Goal: Information Seeking & Learning: Compare options

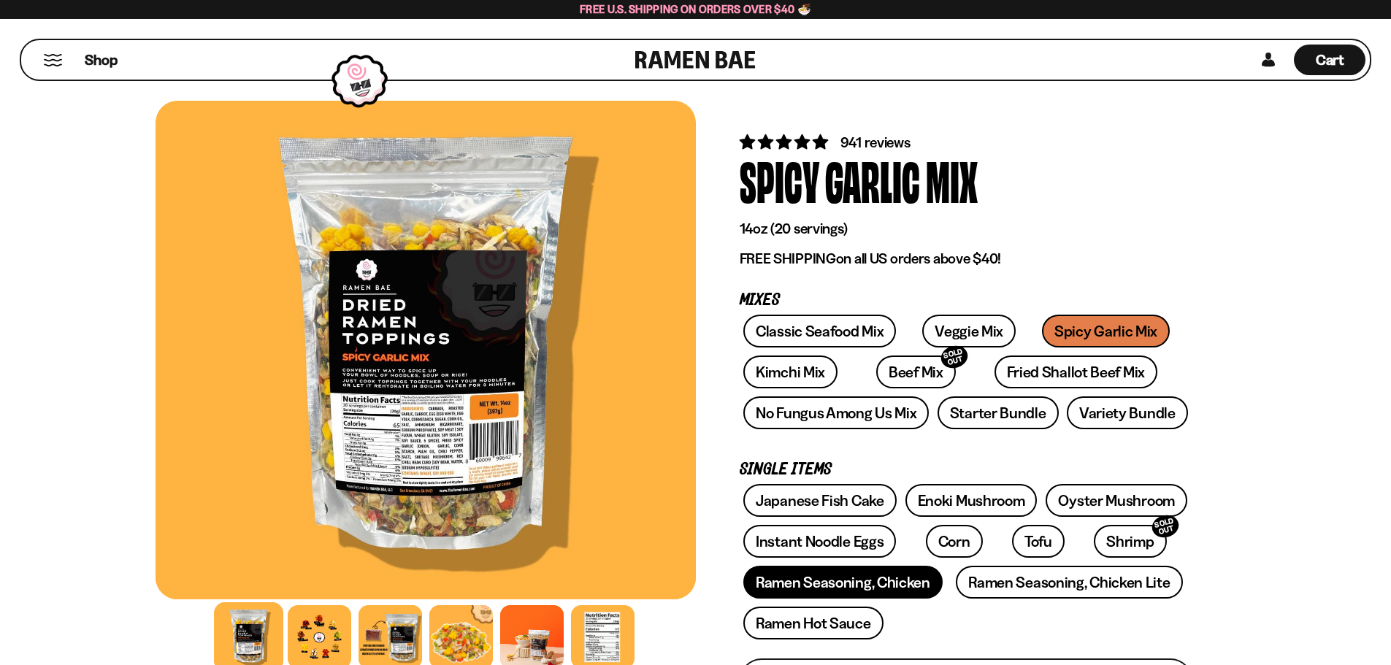
click at [884, 589] on link "Ramen Seasoning, Chicken" at bounding box center [842, 582] width 199 height 33
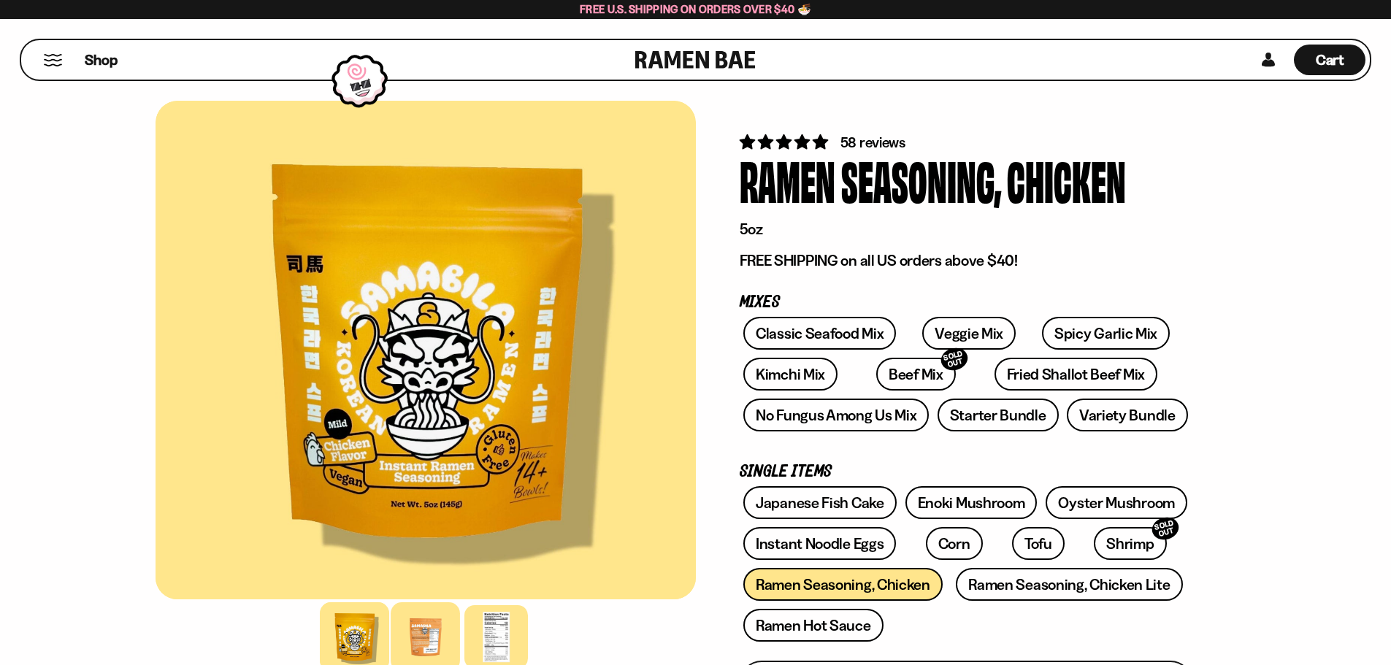
click at [427, 620] on div at bounding box center [425, 637] width 69 height 69
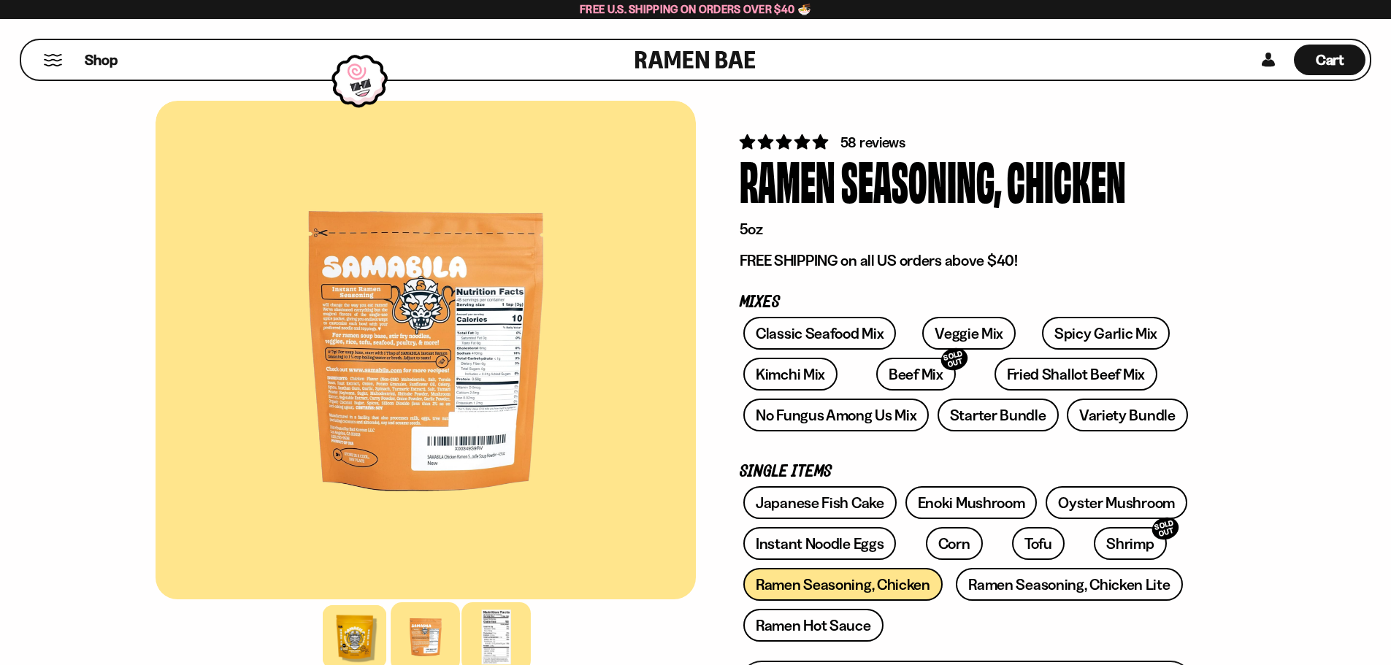
click at [484, 624] on div at bounding box center [496, 637] width 69 height 69
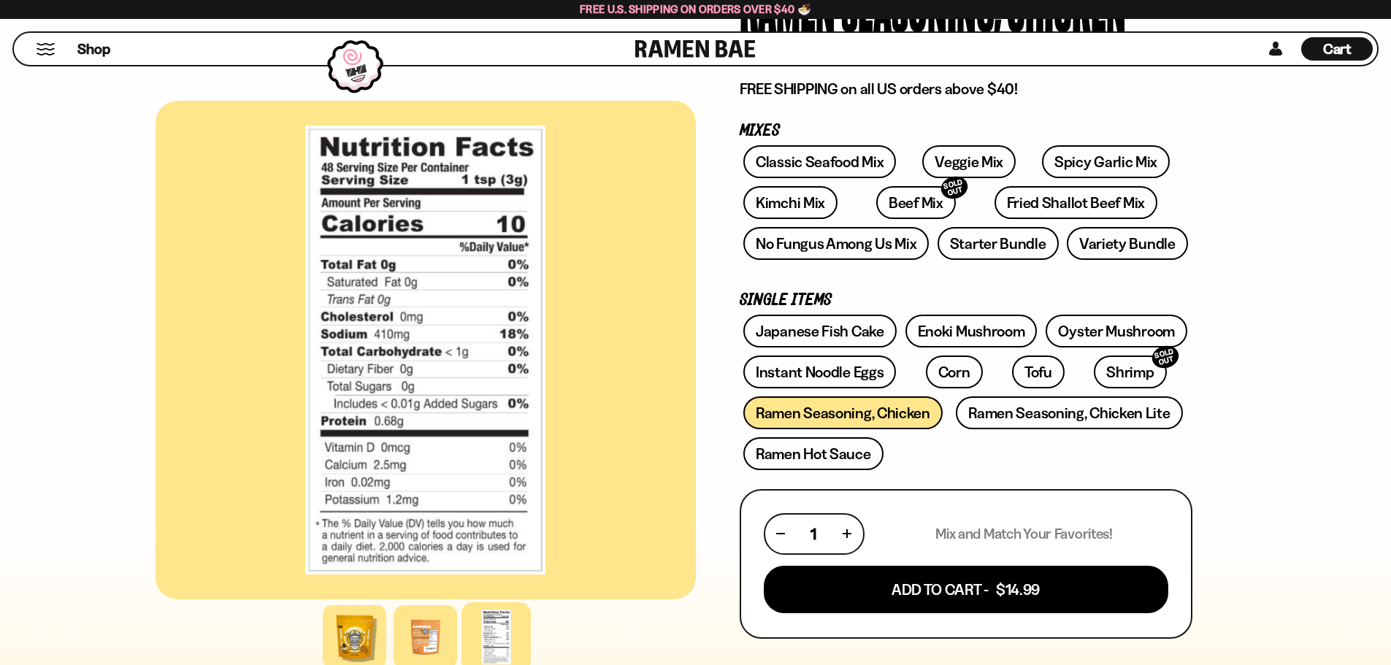
scroll to position [146, 0]
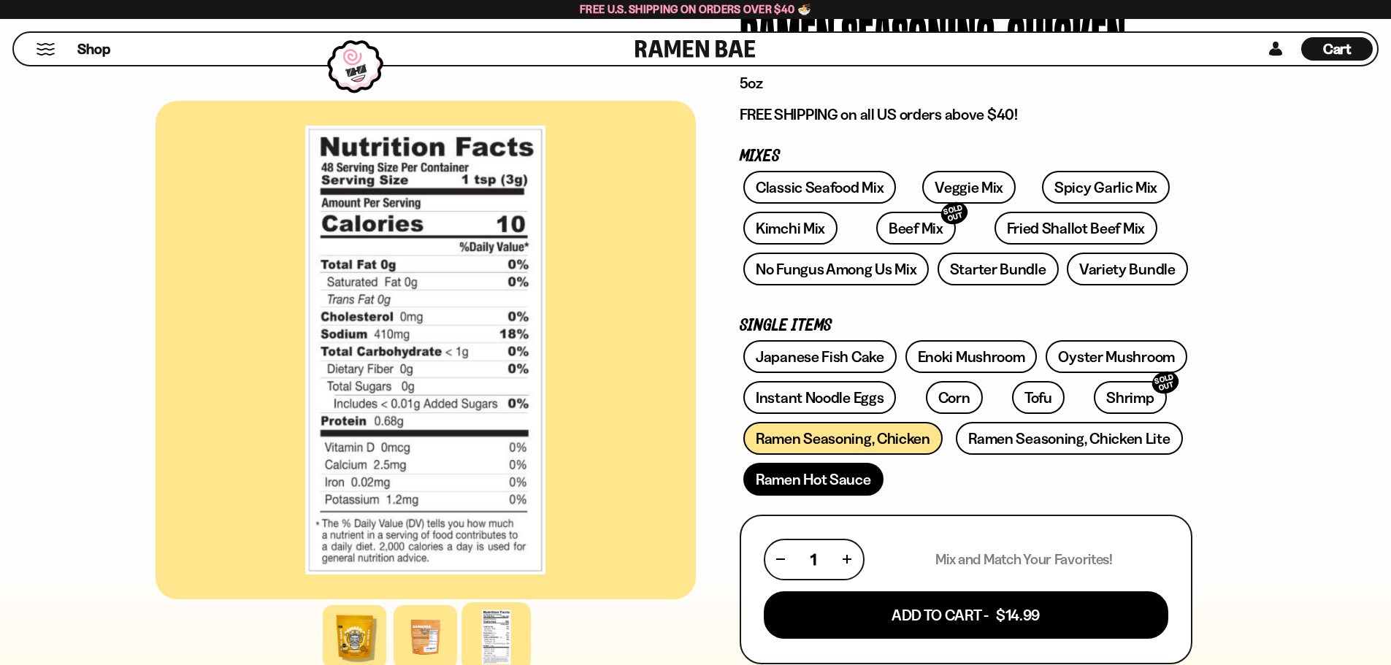
click at [858, 480] on link "Ramen Hot Sauce" at bounding box center [813, 479] width 140 height 33
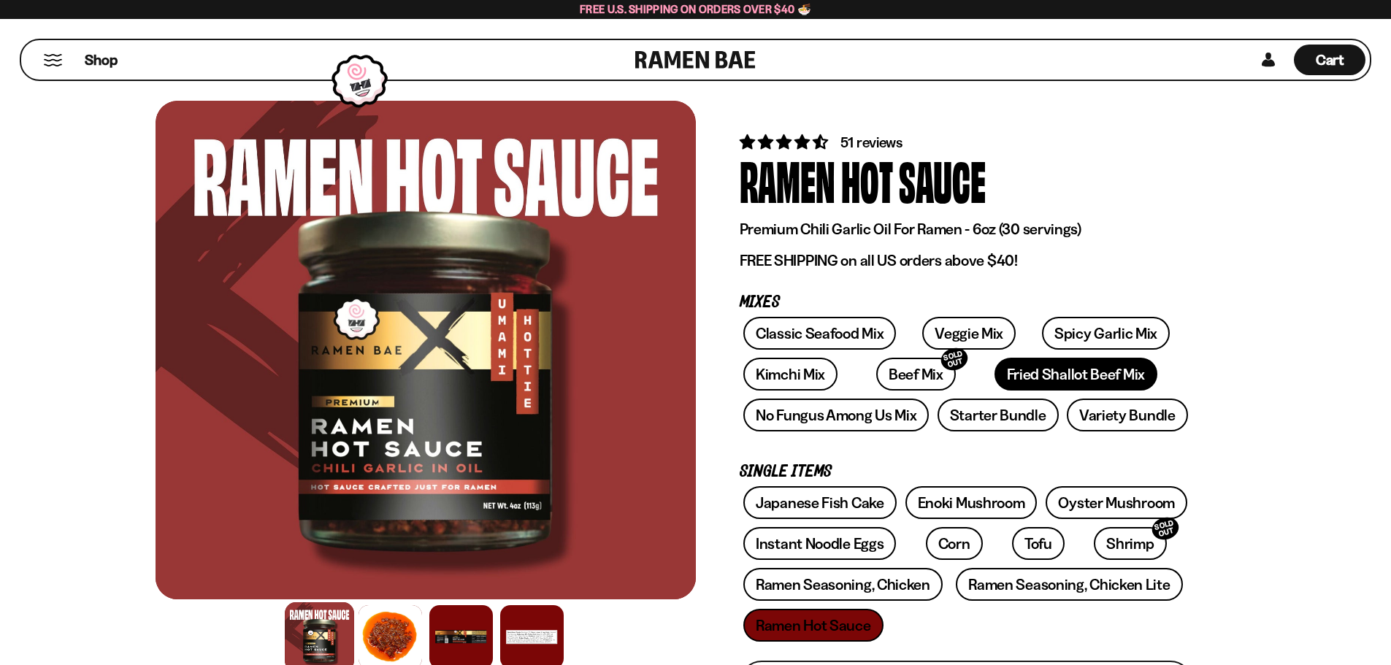
click at [1034, 370] on link "Fried Shallot Beef Mix" at bounding box center [1076, 374] width 163 height 33
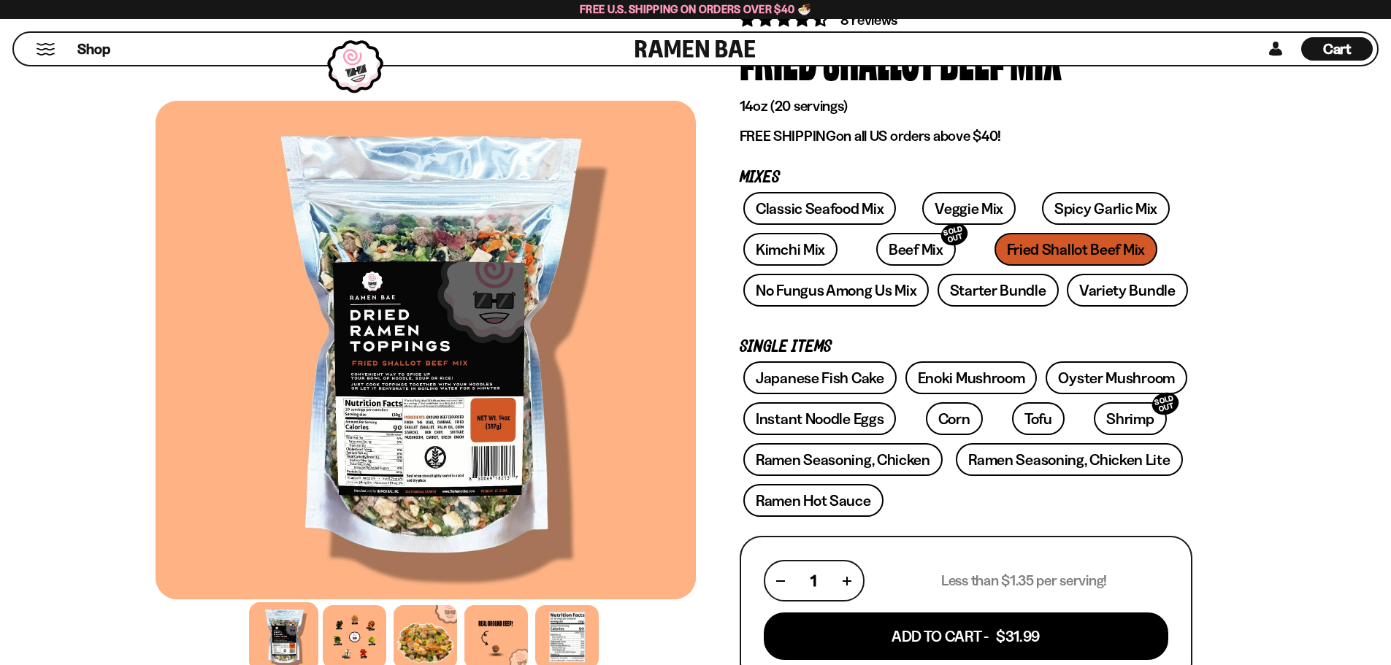
scroll to position [73, 0]
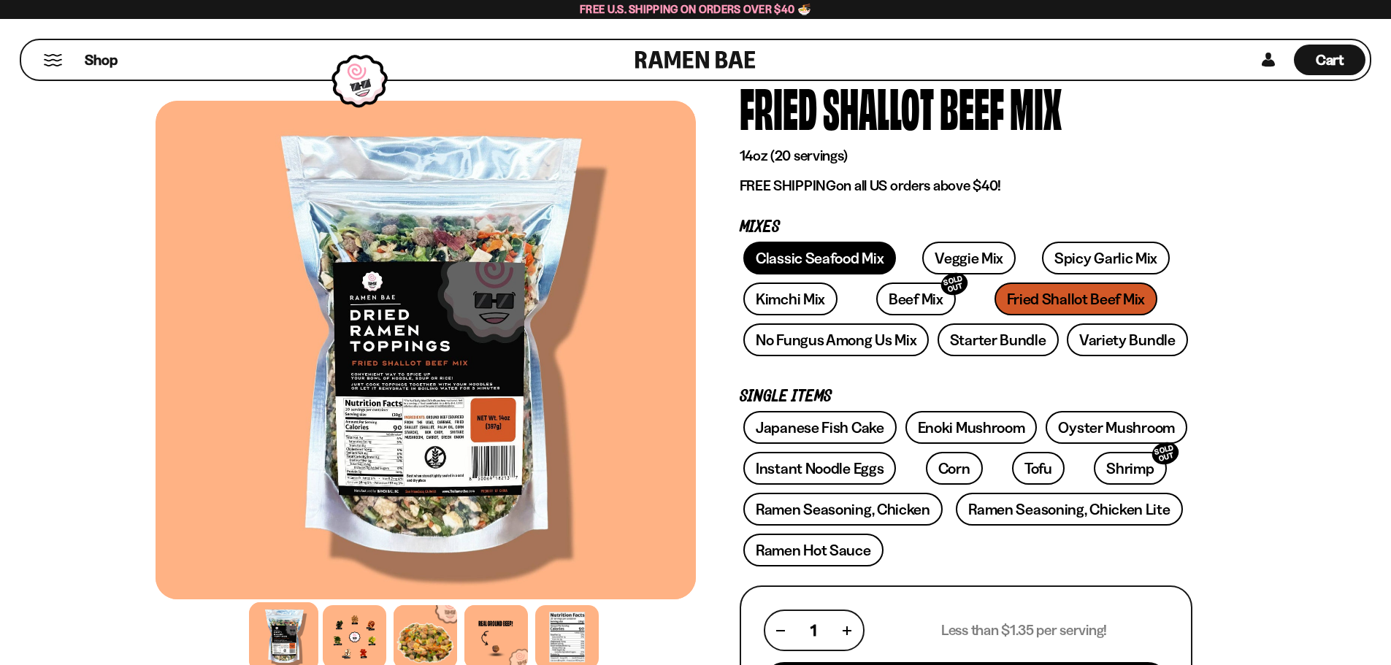
click at [806, 253] on link "Classic Seafood Mix" at bounding box center [819, 258] width 153 height 33
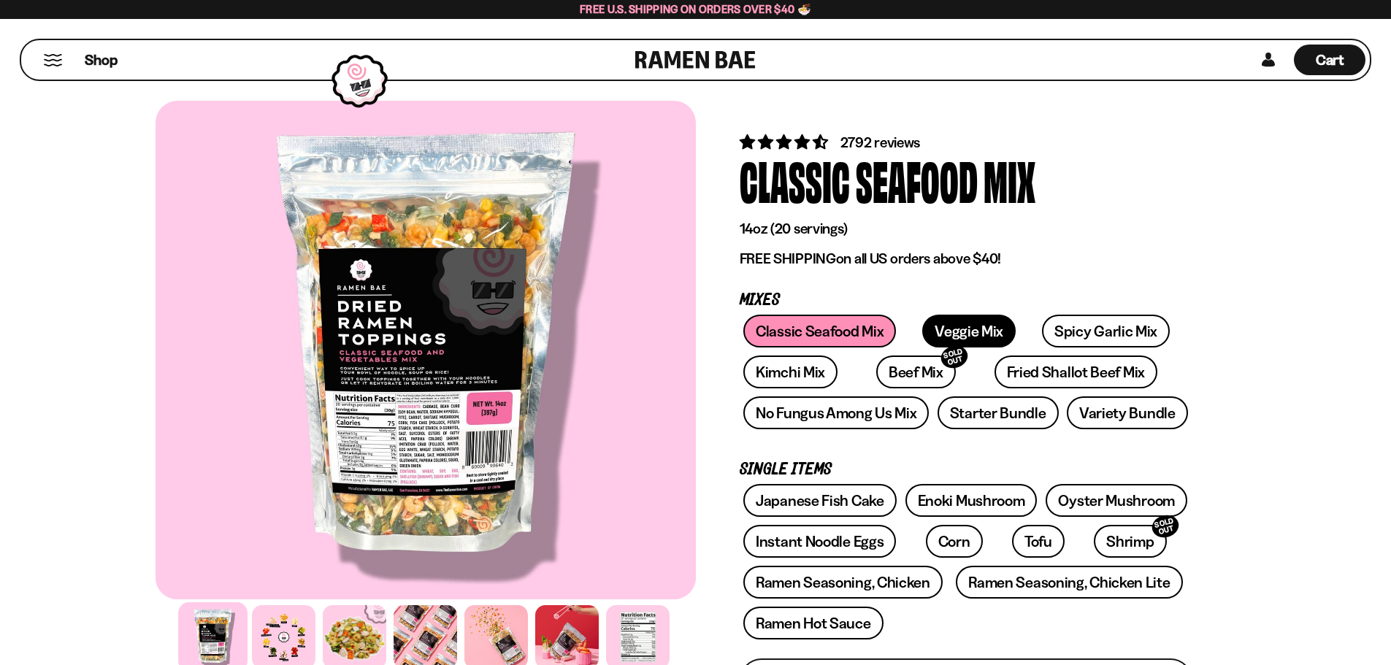
click at [976, 321] on link "Veggie Mix" at bounding box center [968, 331] width 93 height 33
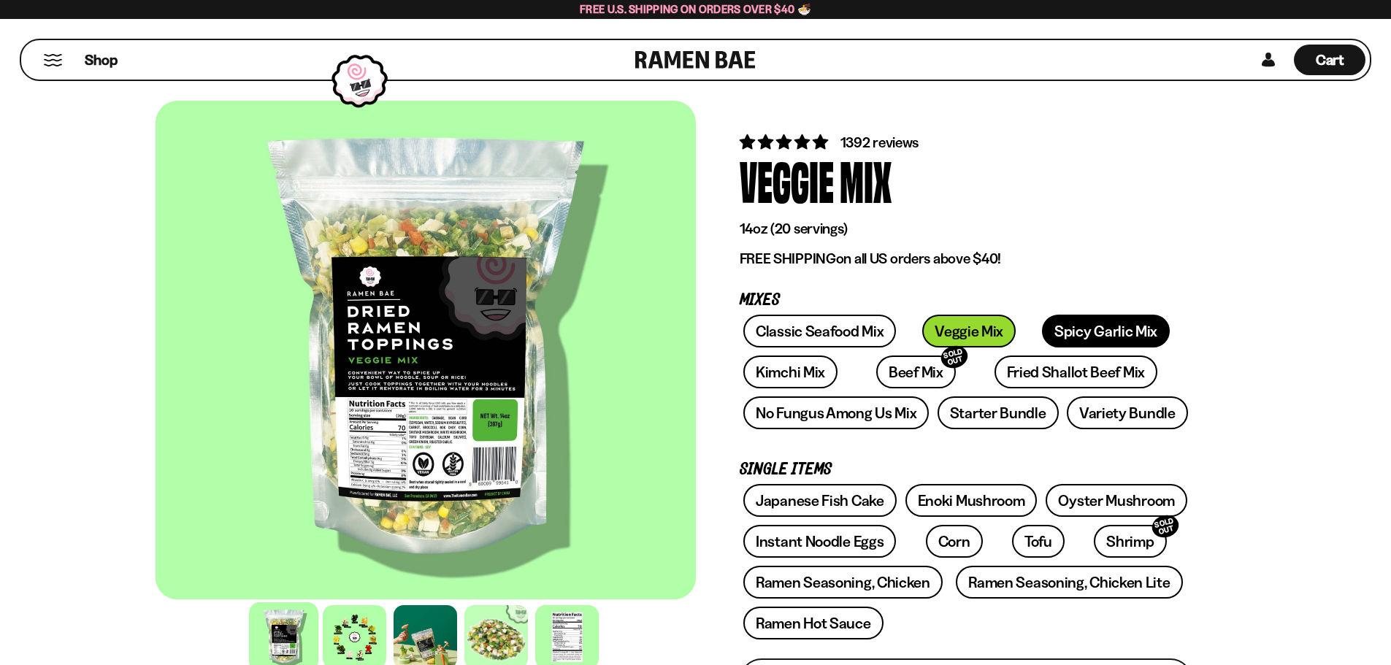
click at [1086, 336] on link "Spicy Garlic Mix" at bounding box center [1106, 331] width 128 height 33
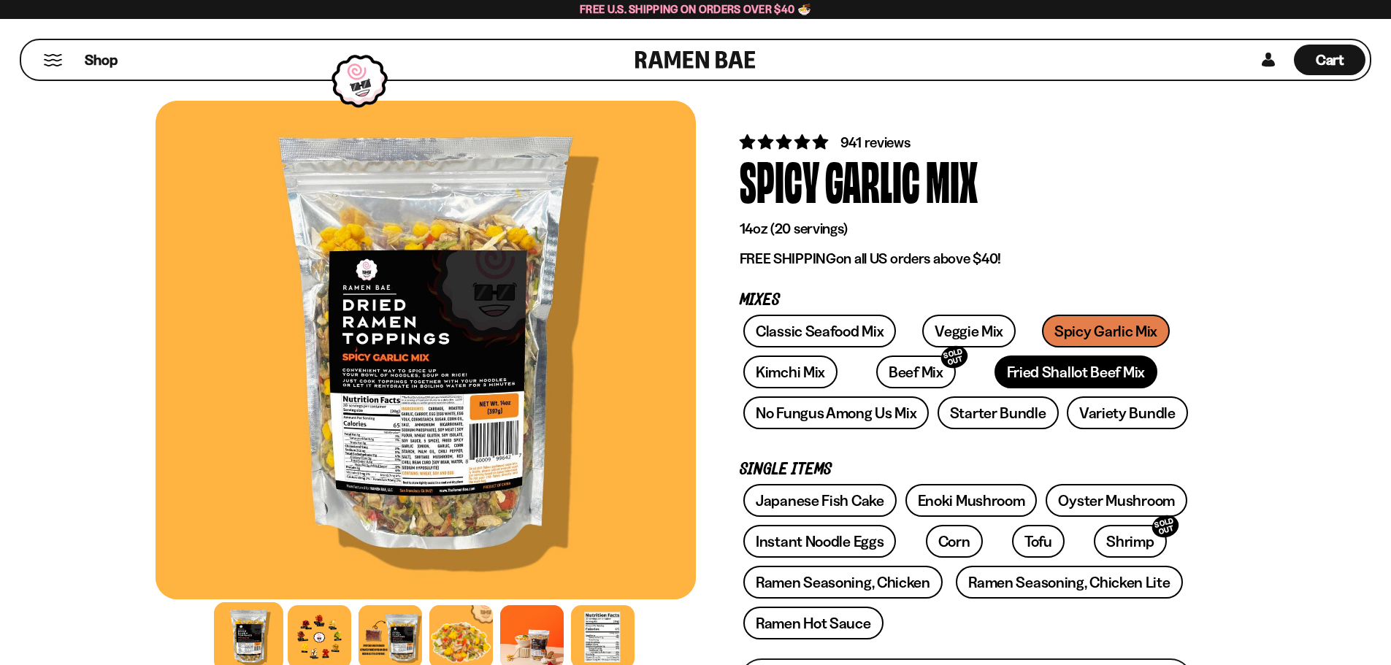
click at [1010, 365] on link "Fried Shallot Beef Mix" at bounding box center [1076, 372] width 163 height 33
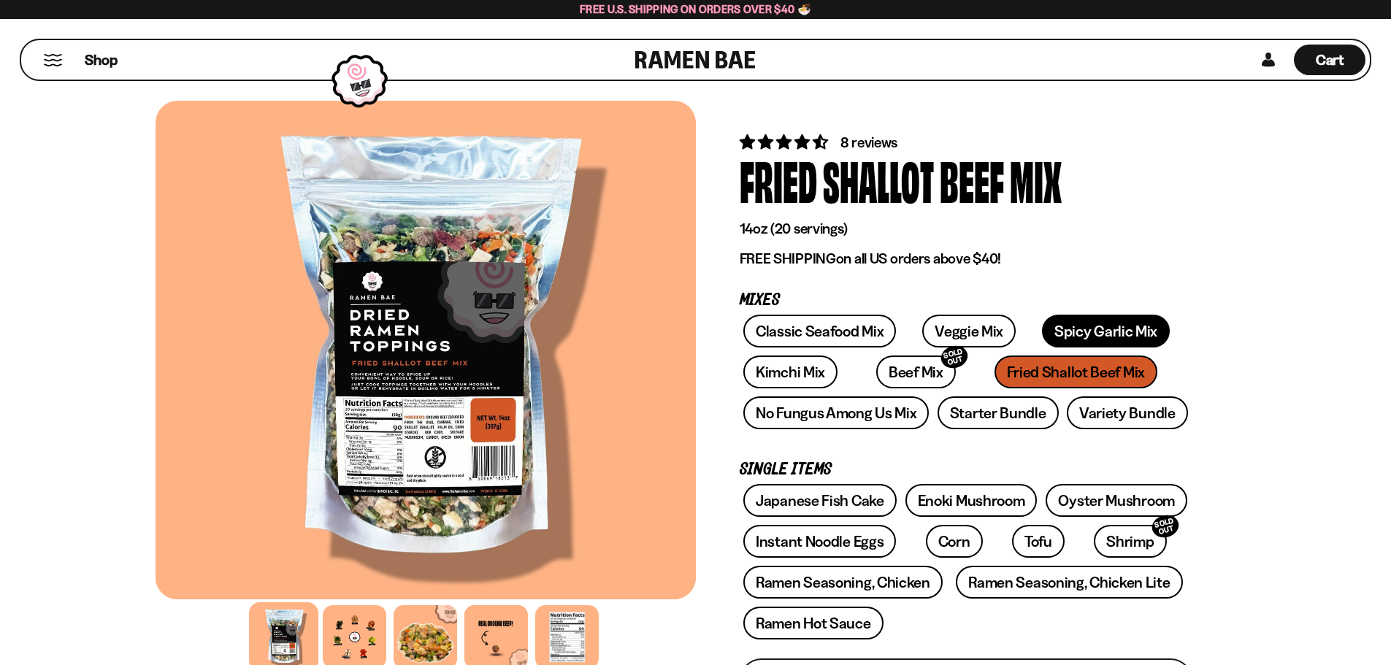
click at [1078, 330] on link "Spicy Garlic Mix" at bounding box center [1106, 331] width 128 height 33
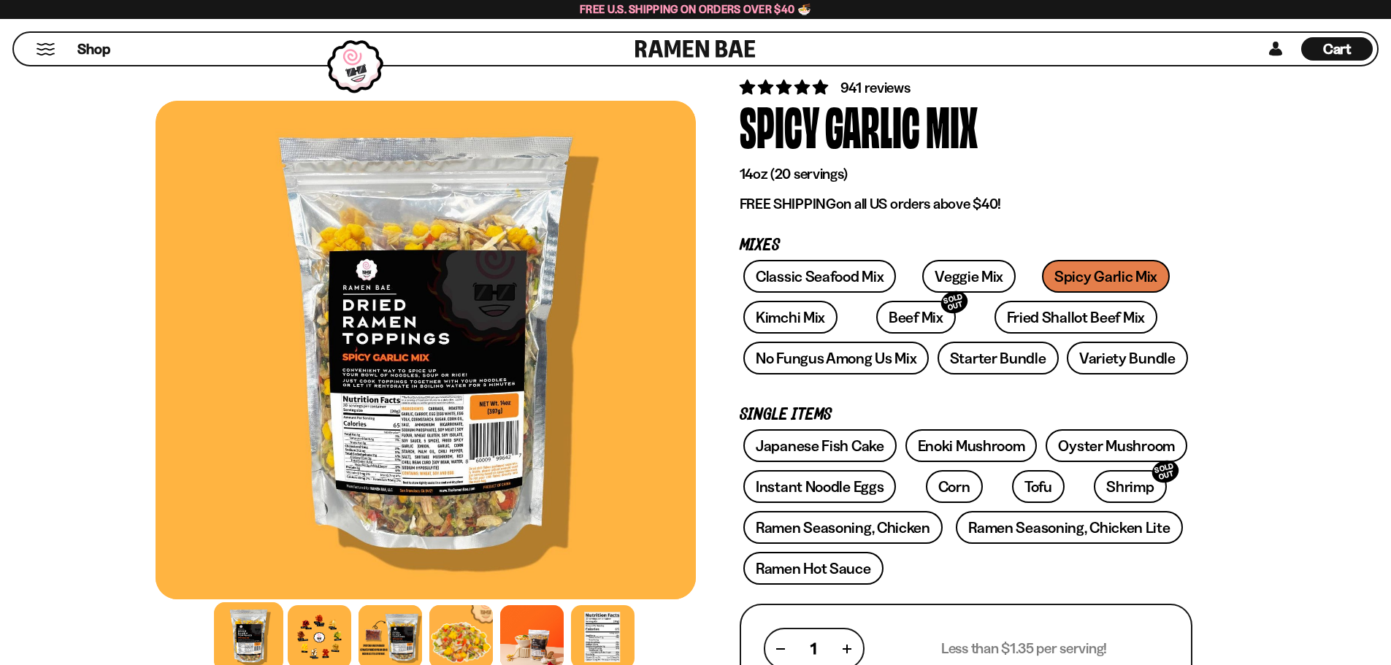
scroll to position [219, 0]
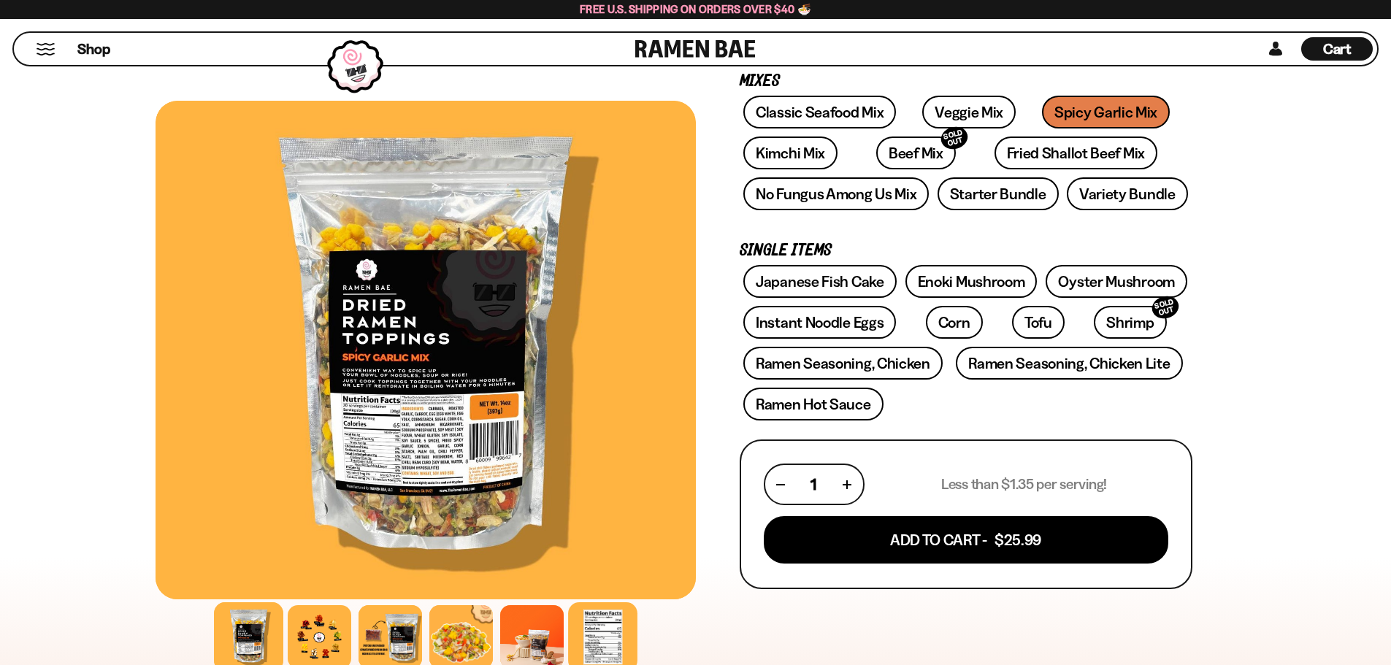
click at [592, 630] on div at bounding box center [602, 637] width 69 height 69
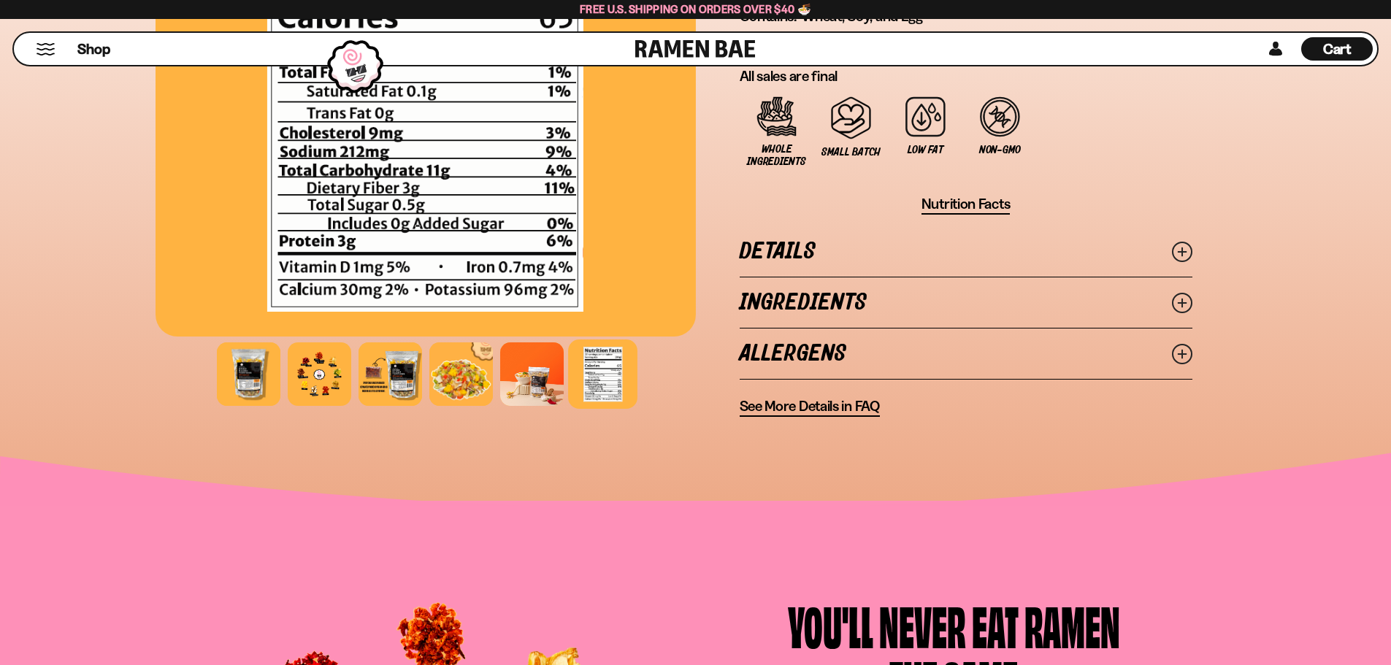
scroll to position [1022, 0]
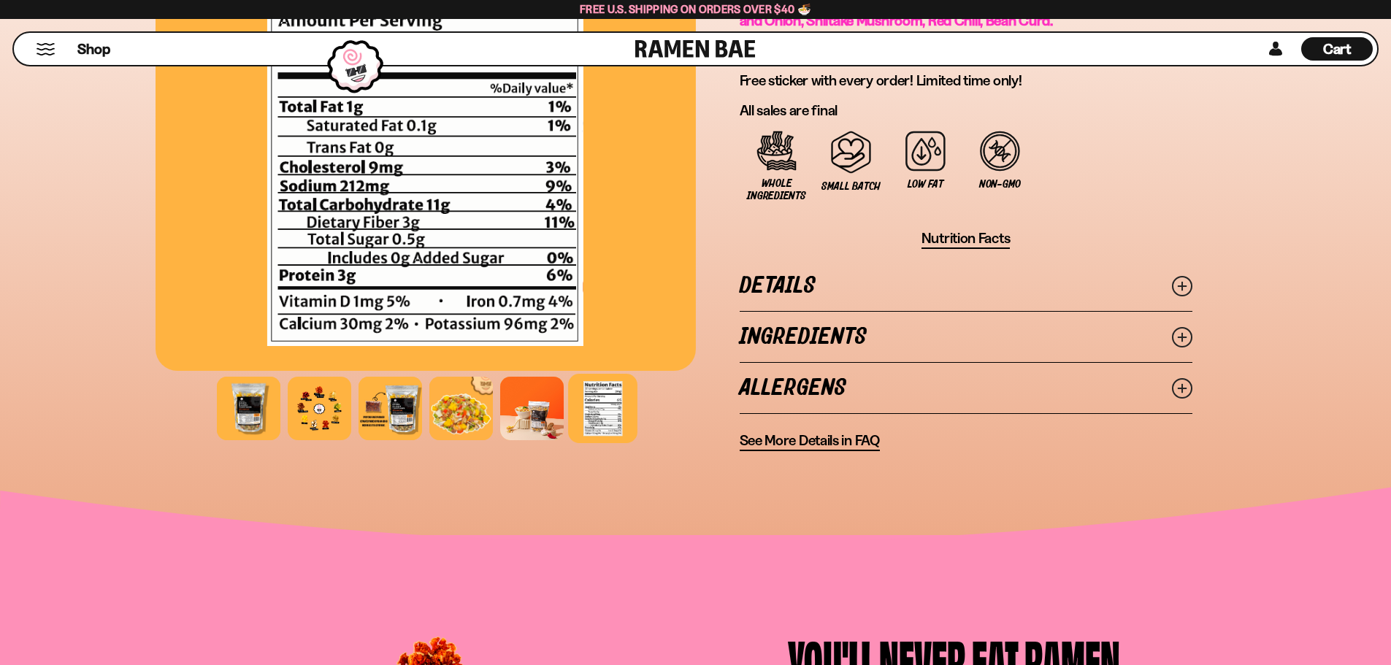
click at [1188, 341] on icon at bounding box center [1182, 337] width 20 height 20
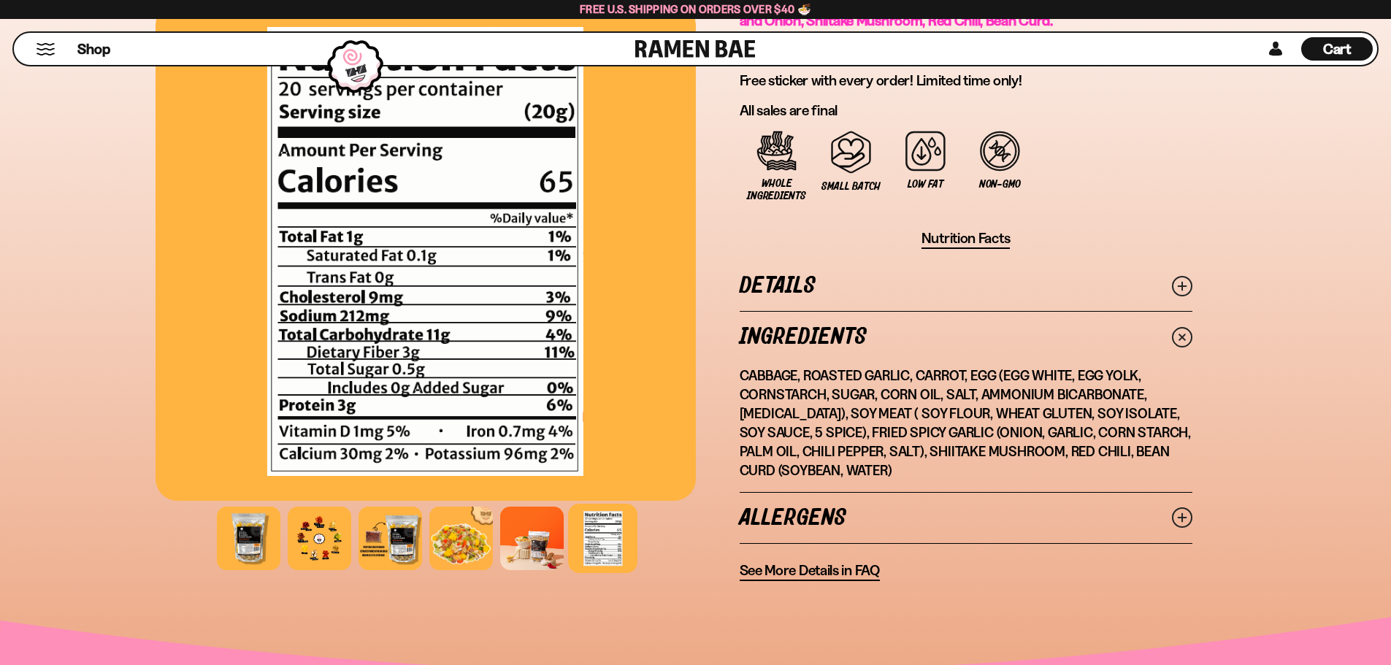
click at [1180, 515] on icon at bounding box center [1182, 518] width 20 height 20
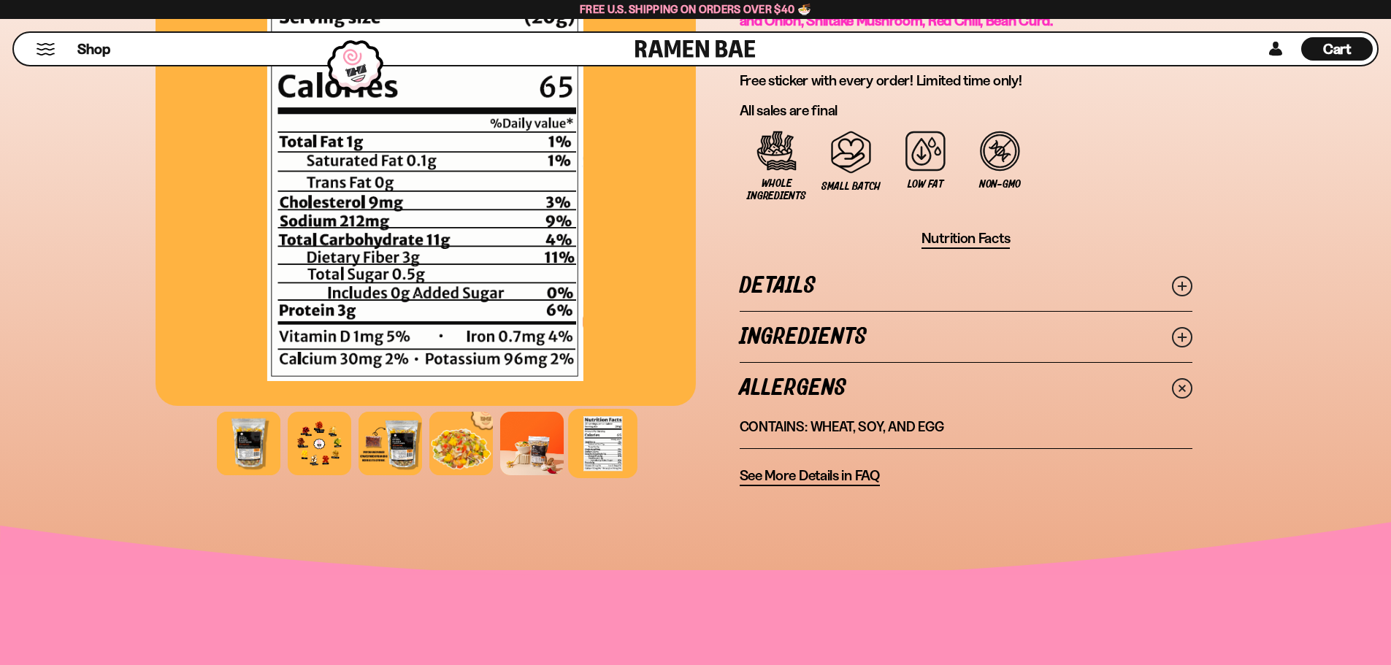
click at [1177, 382] on circle at bounding box center [1182, 388] width 27 height 27
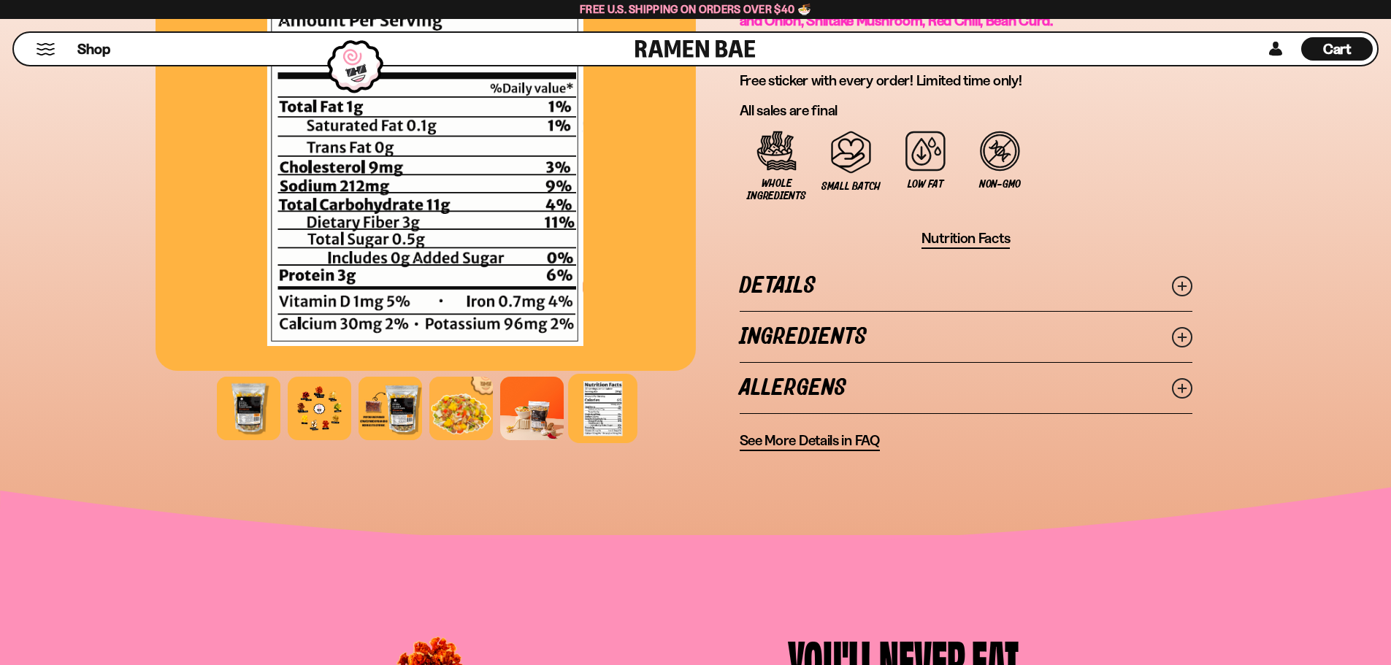
click at [1177, 382] on icon at bounding box center [1182, 388] width 20 height 20
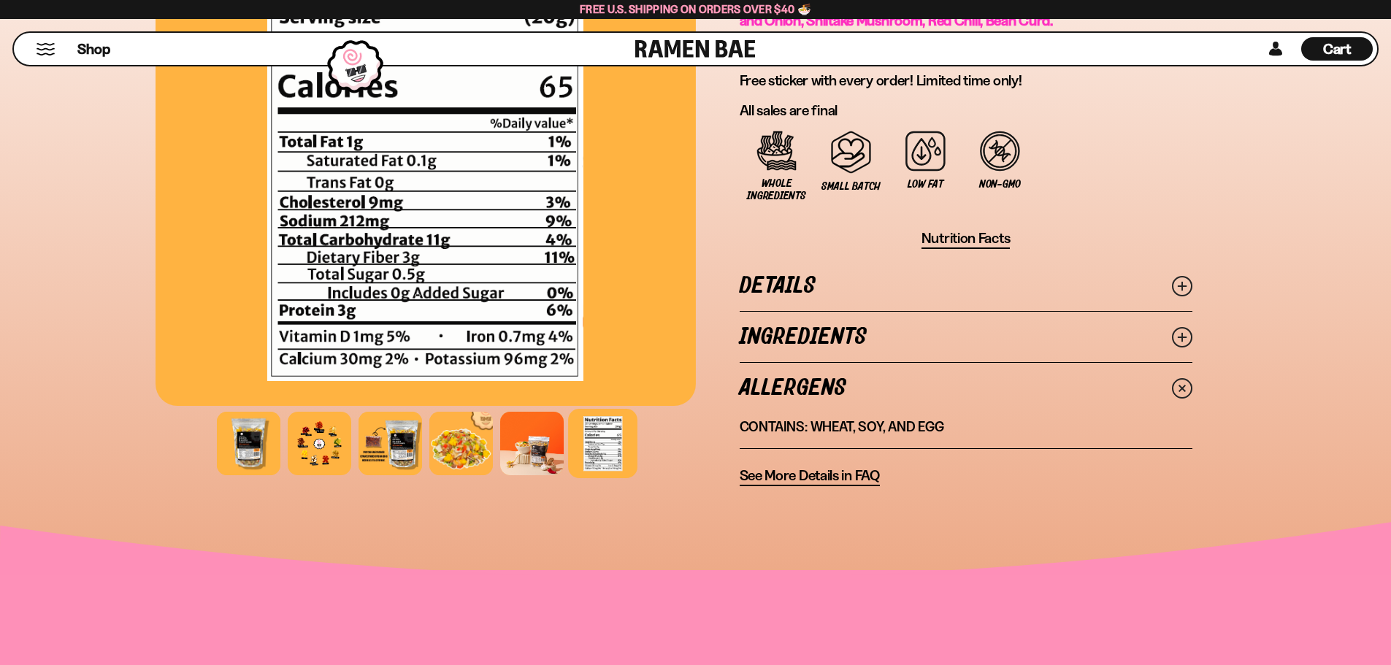
click at [1177, 383] on icon at bounding box center [1182, 388] width 29 height 29
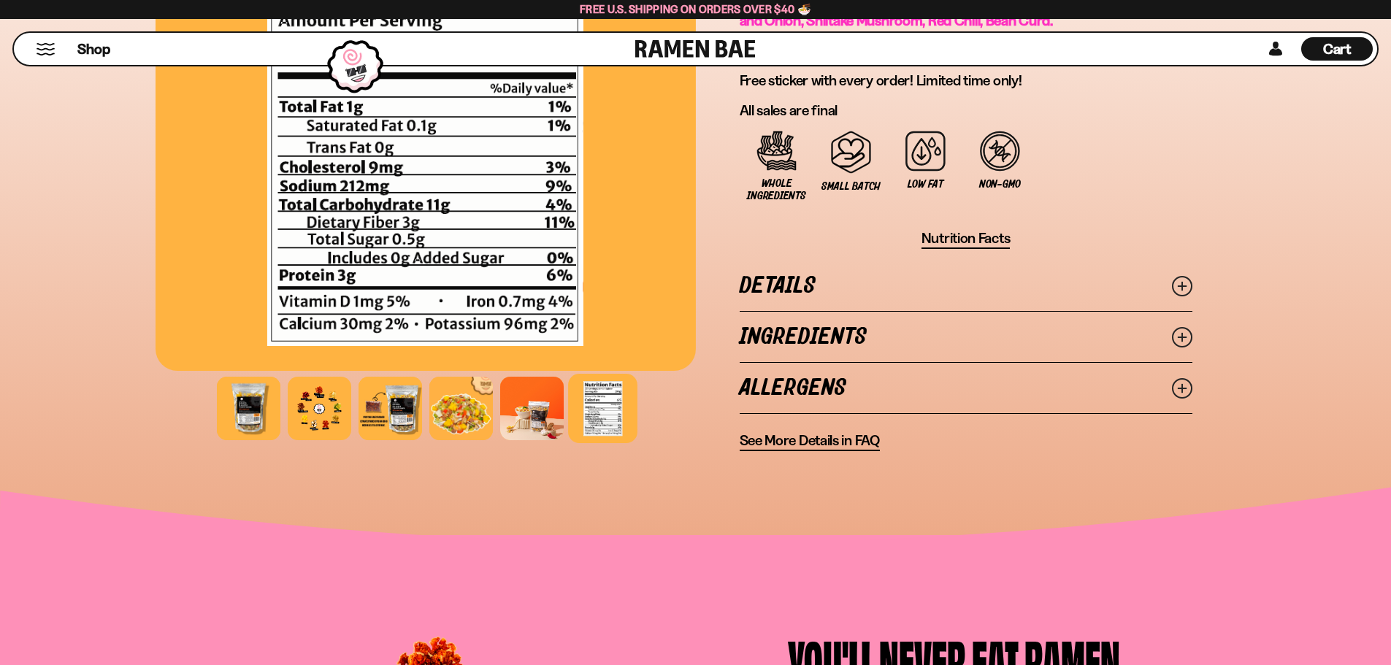
click at [1190, 282] on icon at bounding box center [1182, 286] width 20 height 20
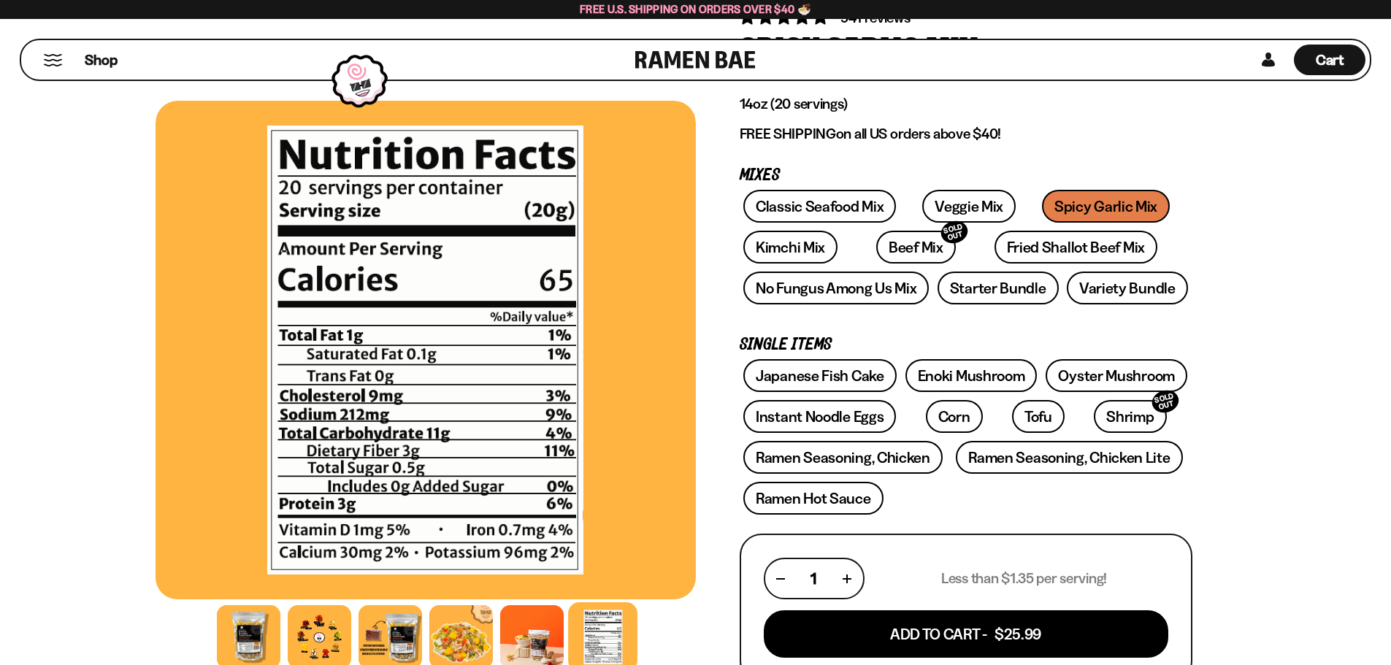
scroll to position [0, 0]
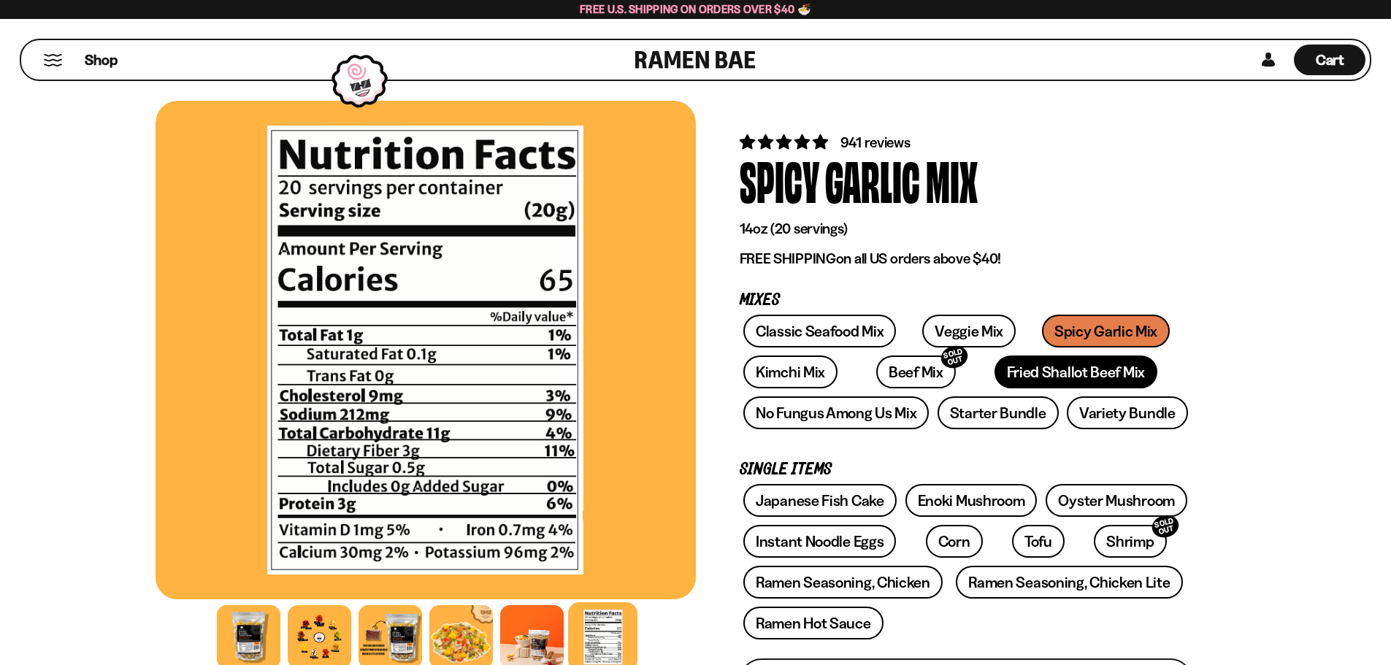
click at [1020, 375] on link "Fried Shallot Beef Mix" at bounding box center [1076, 372] width 163 height 33
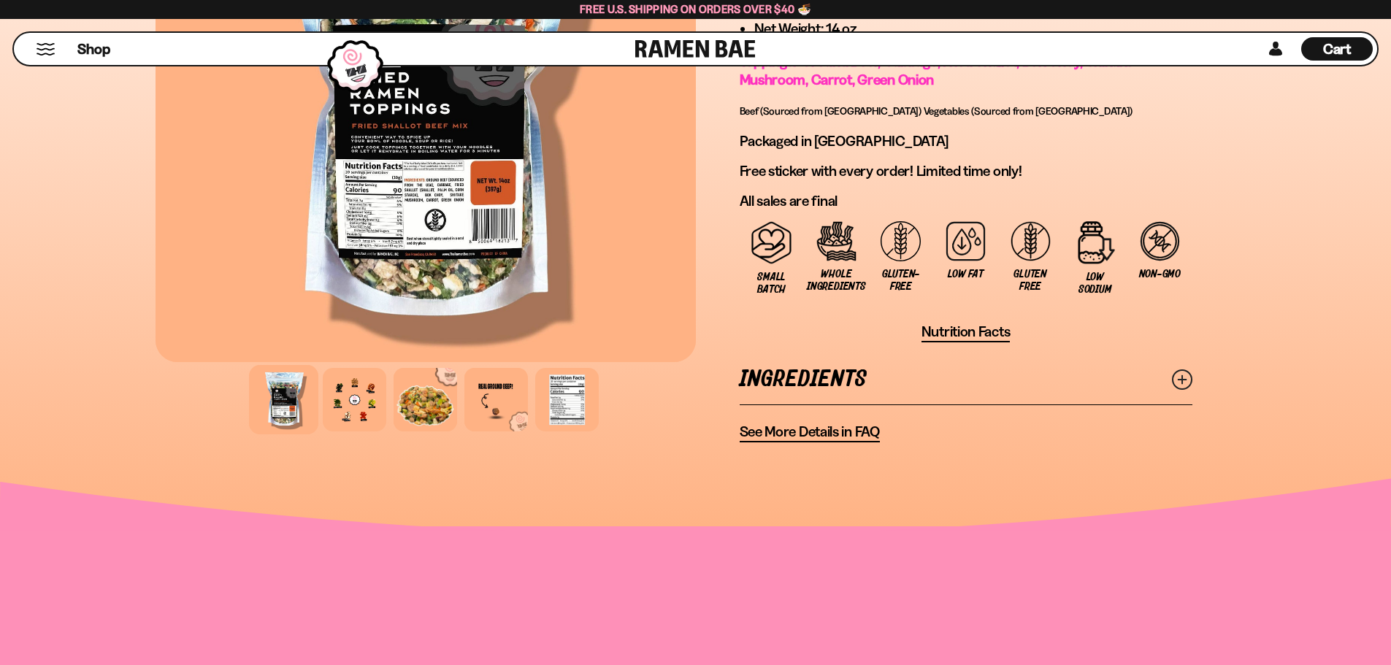
scroll to position [1169, 0]
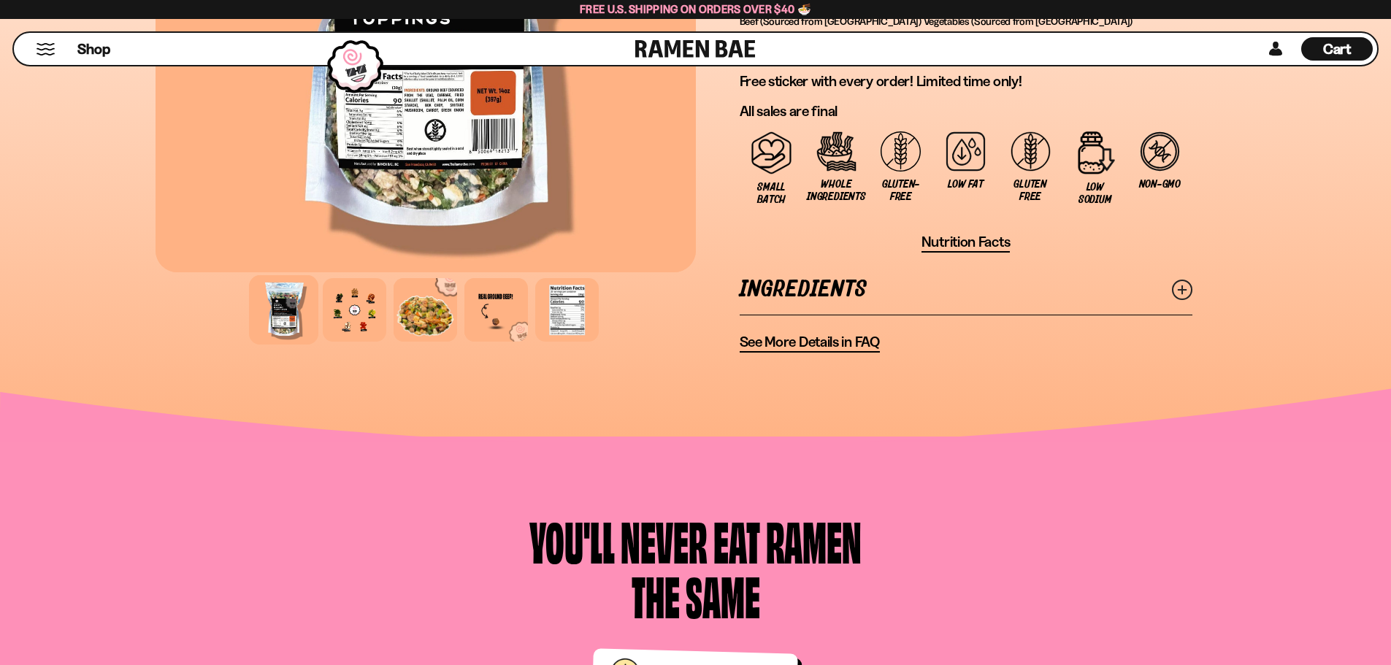
click at [1188, 286] on icon at bounding box center [1182, 290] width 20 height 20
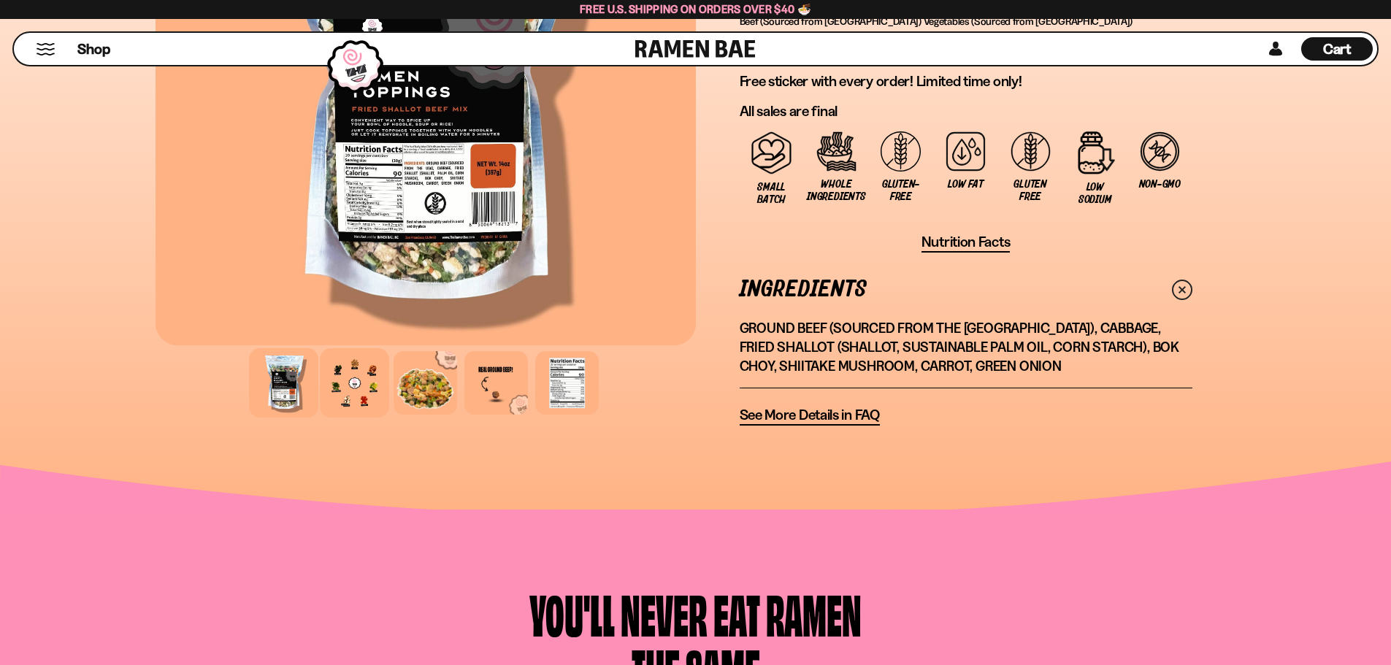
click at [347, 388] on div at bounding box center [354, 382] width 69 height 69
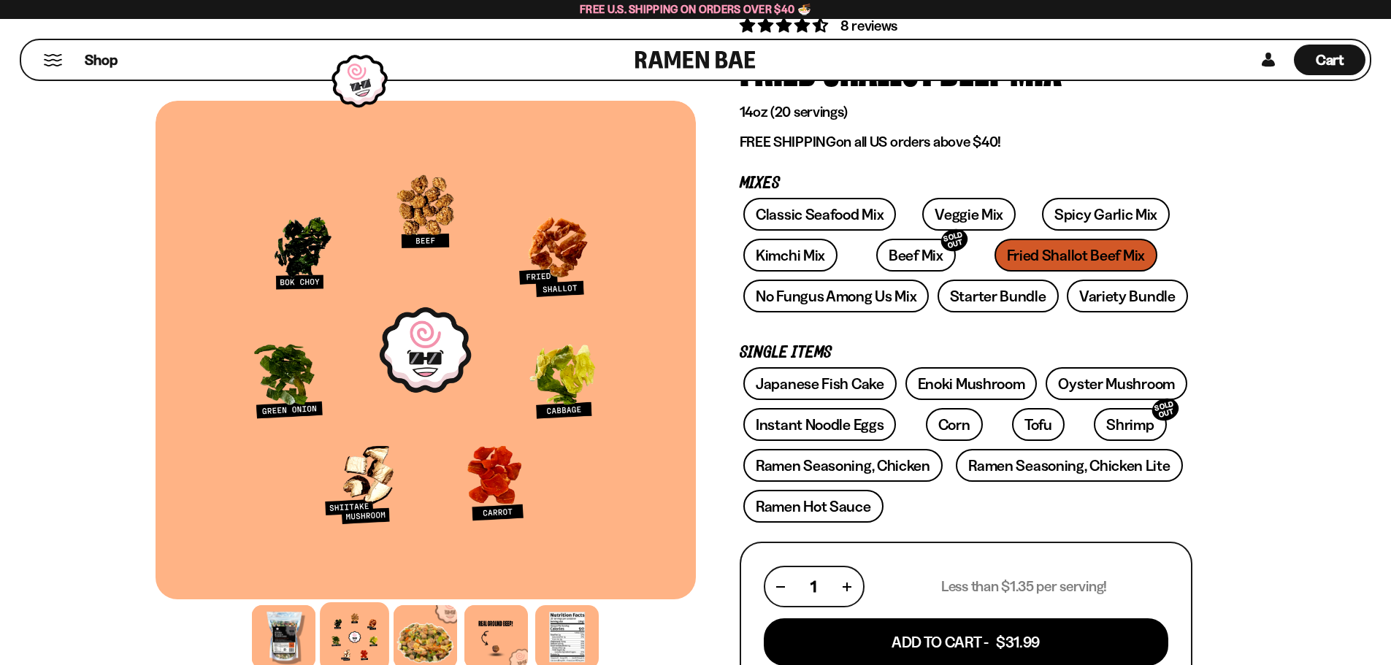
scroll to position [146, 0]
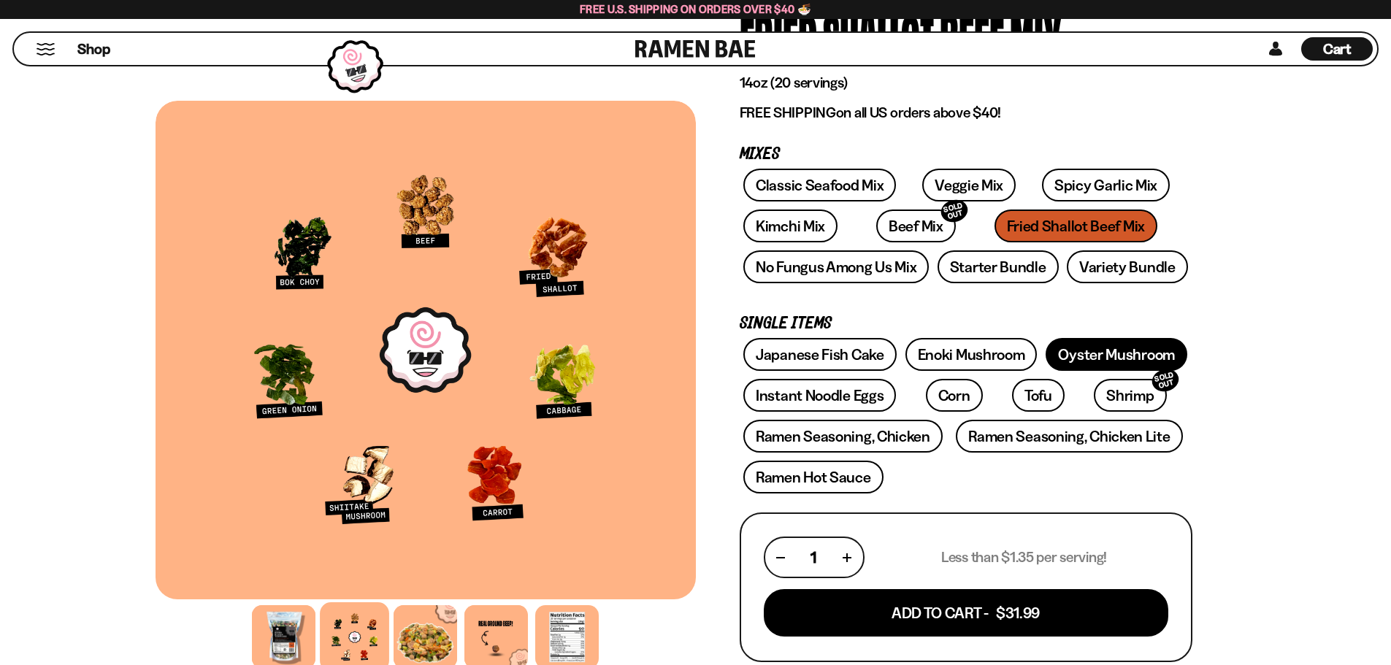
click at [1134, 348] on link "Oyster Mushroom" at bounding box center [1117, 354] width 142 height 33
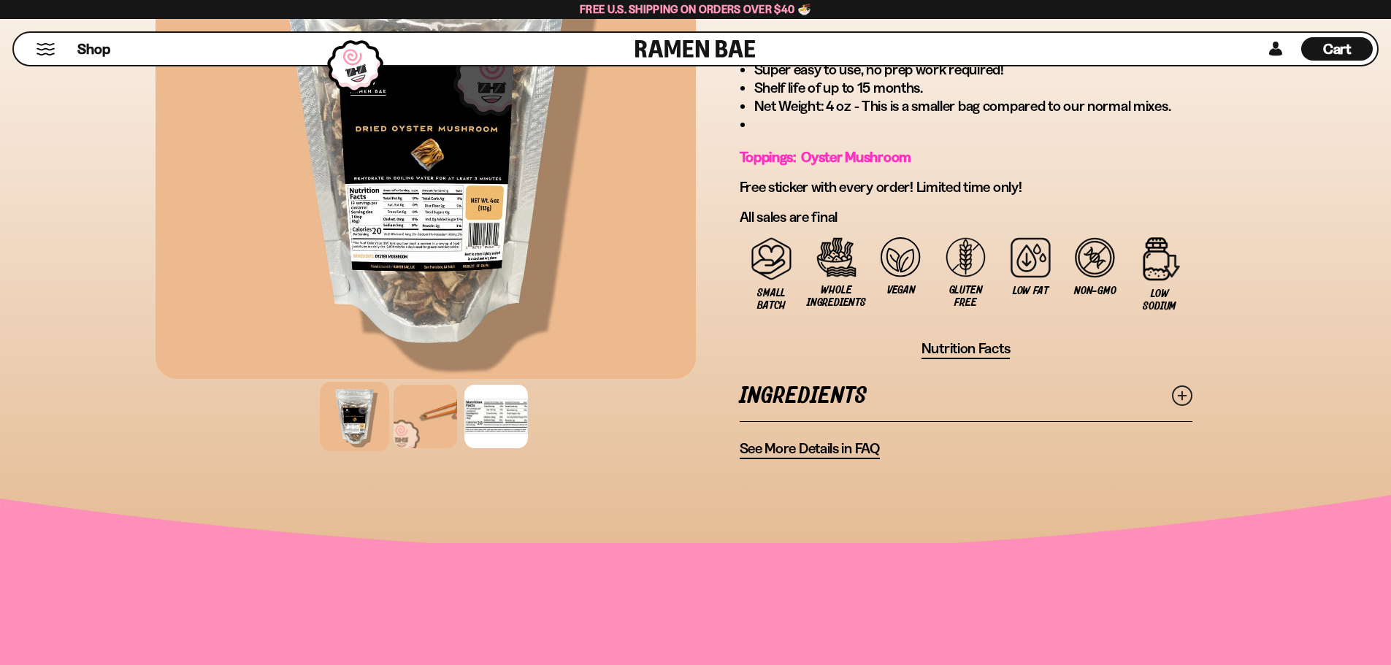
scroll to position [876, 0]
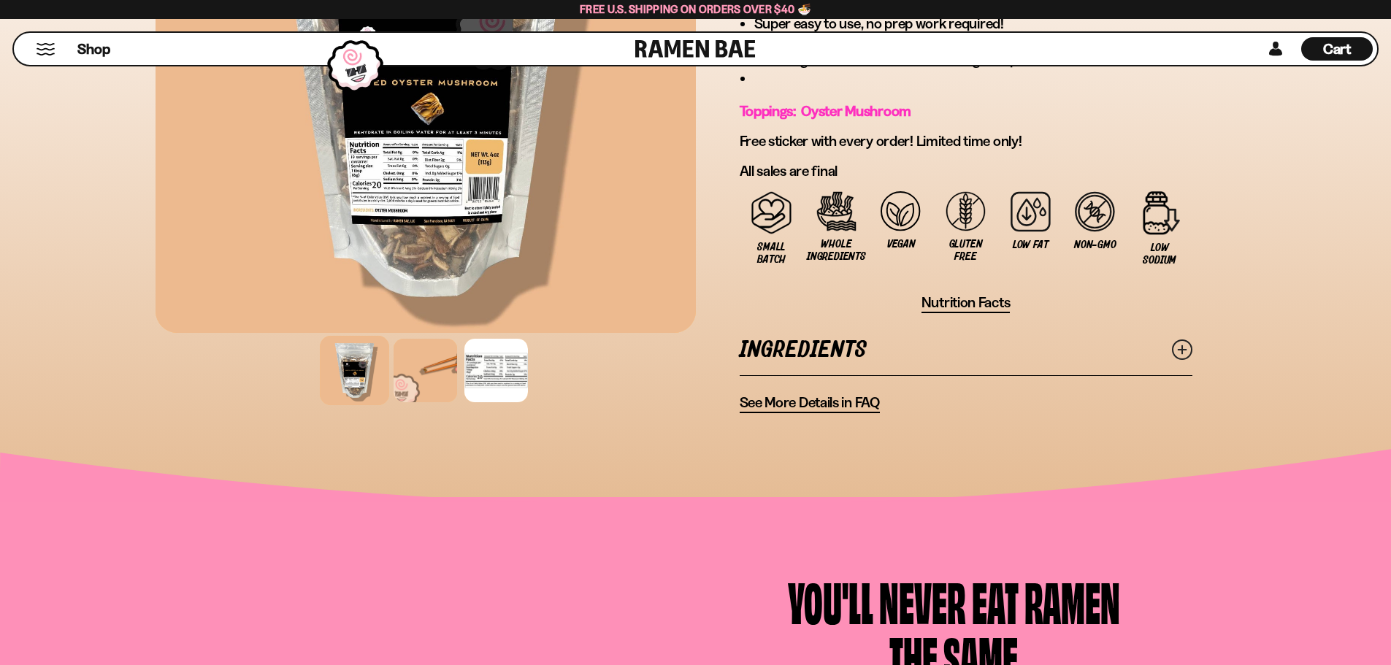
click at [1190, 348] on icon at bounding box center [1182, 350] width 20 height 20
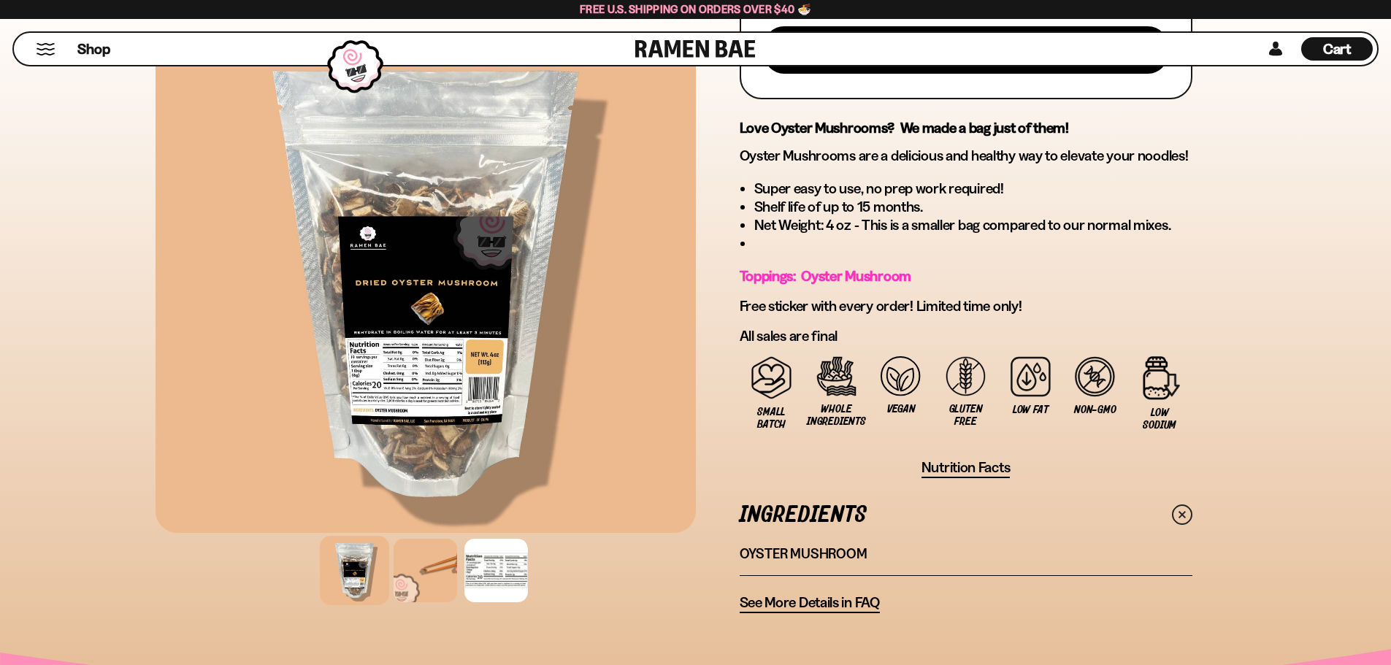
scroll to position [657, 0]
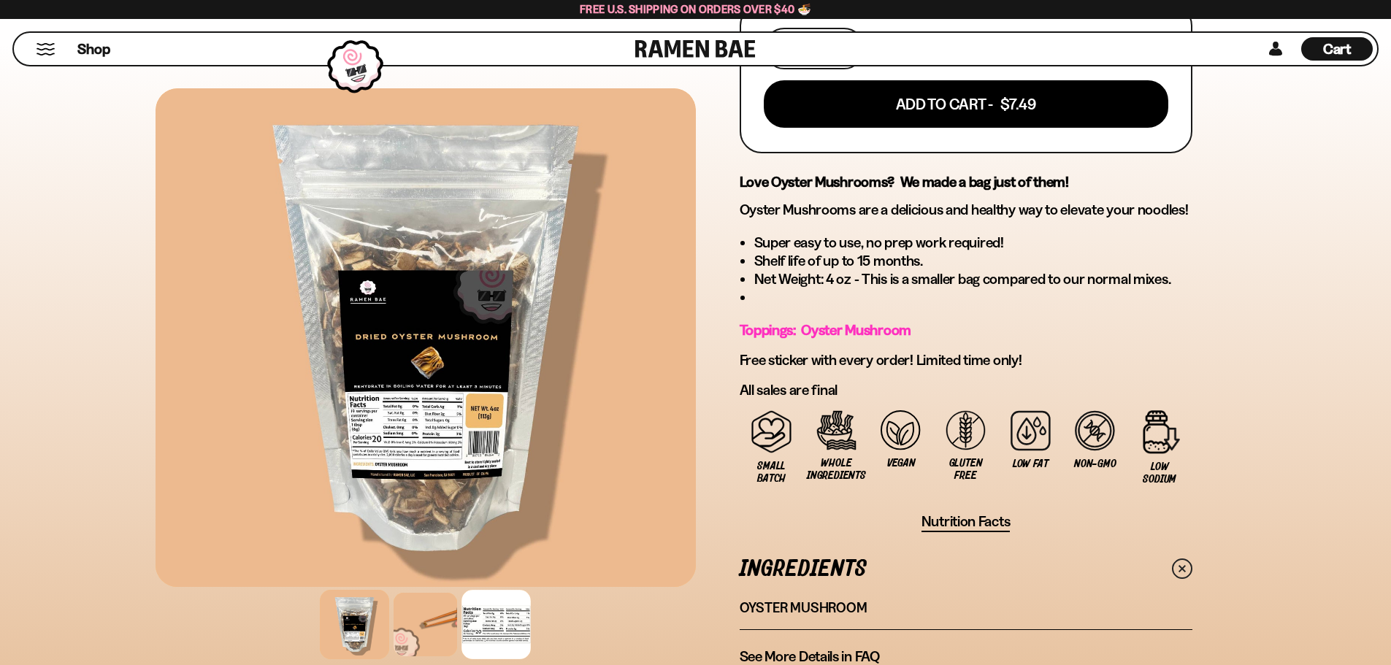
click at [486, 611] on div at bounding box center [496, 624] width 69 height 69
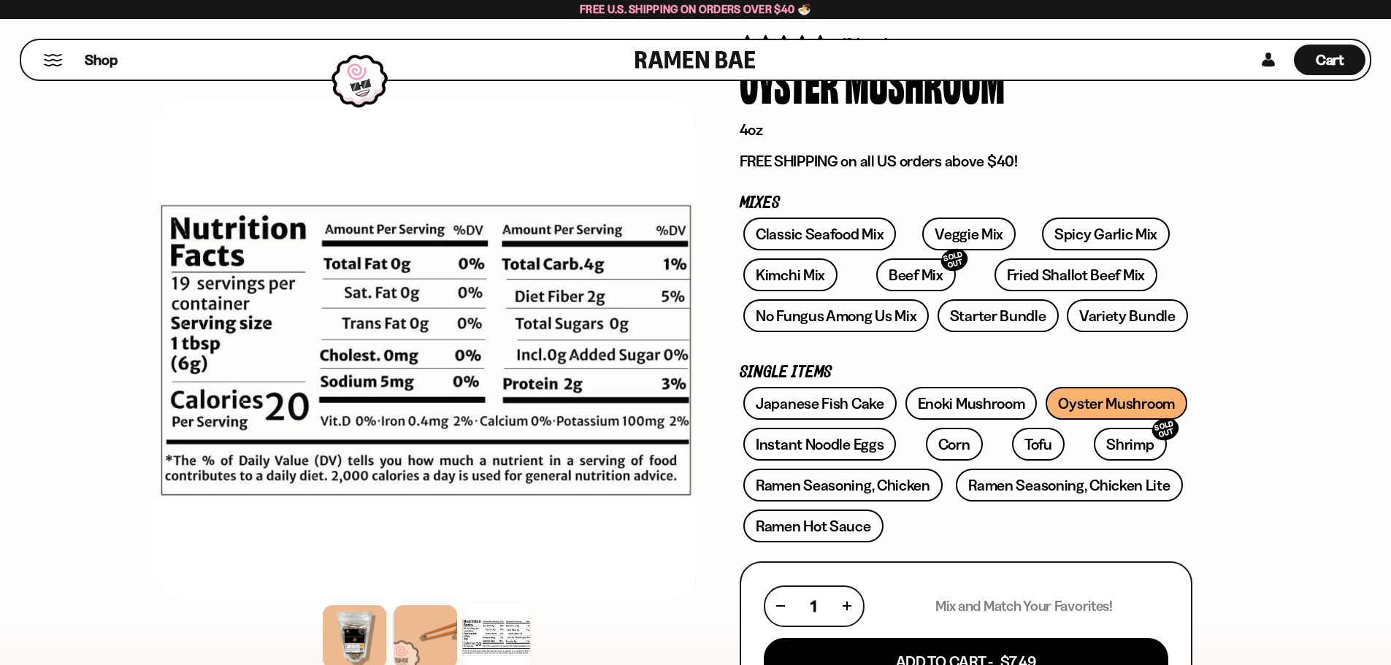
scroll to position [0, 0]
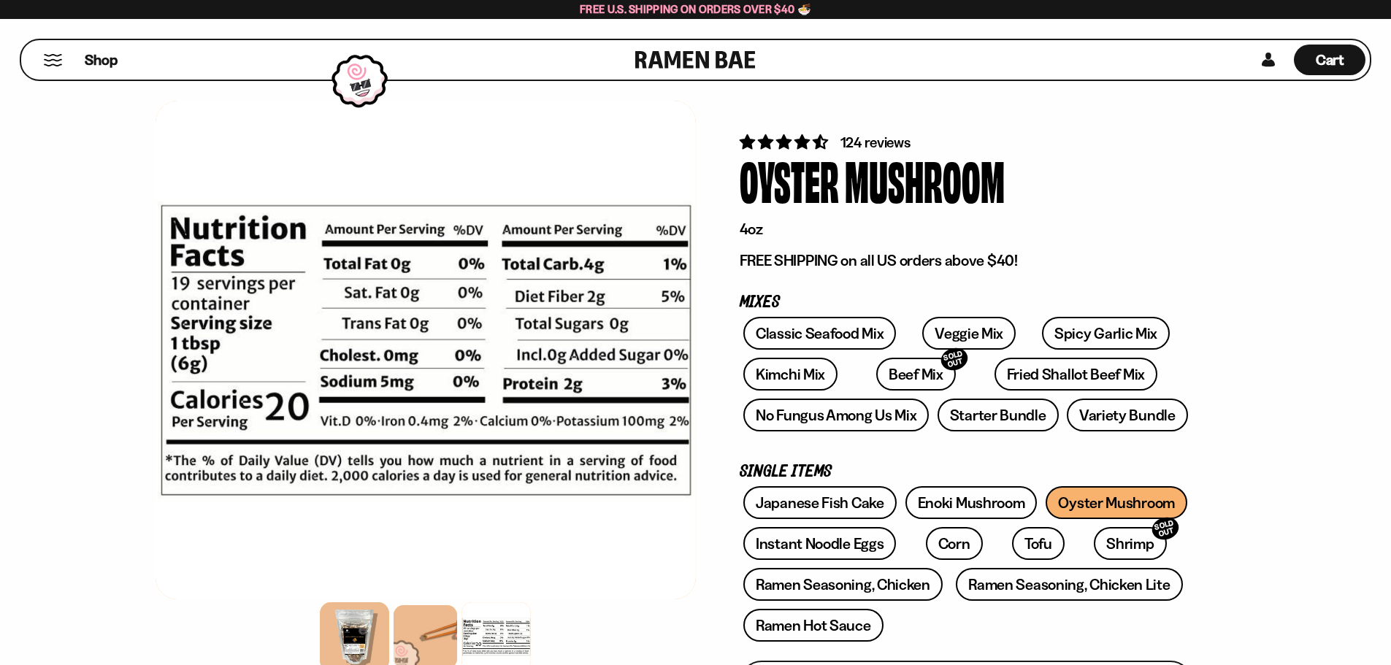
click at [362, 616] on div at bounding box center [354, 637] width 69 height 69
